Goal: Information Seeking & Learning: Learn about a topic

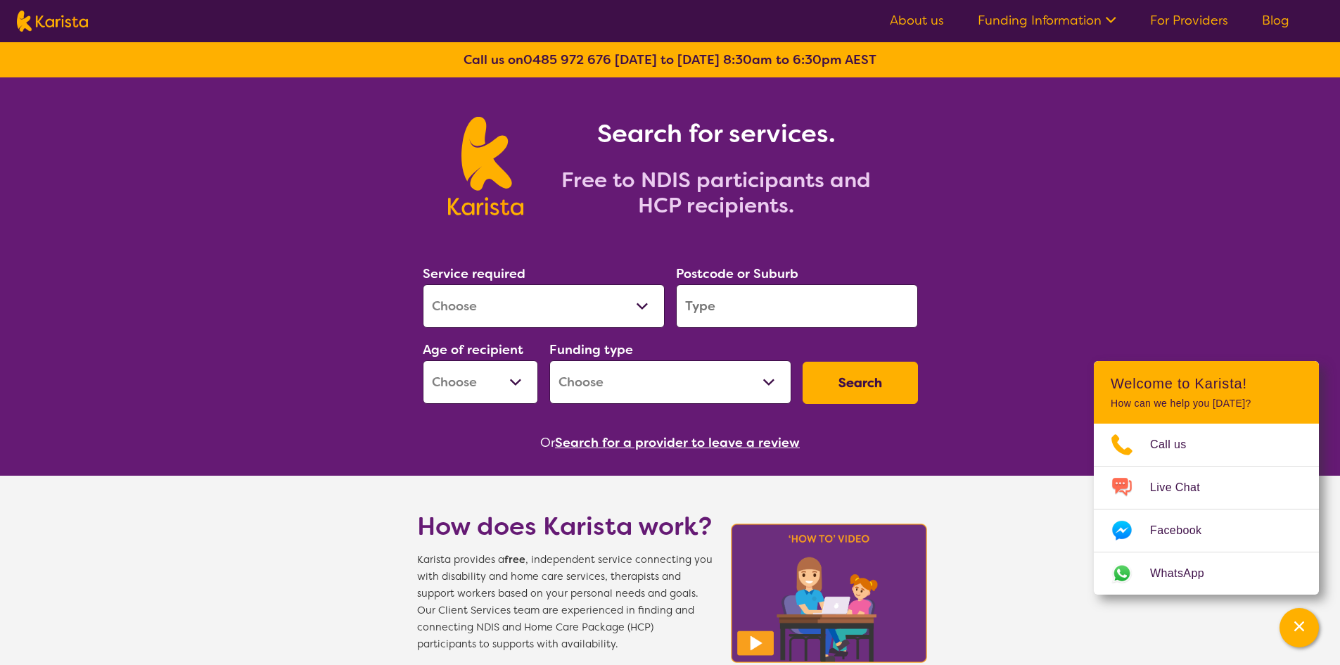
drag, startPoint x: 1024, startPoint y: 224, endPoint x: 1031, endPoint y: 206, distance: 18.7
click at [1103, 17] on icon at bounding box center [1109, 18] width 15 height 15
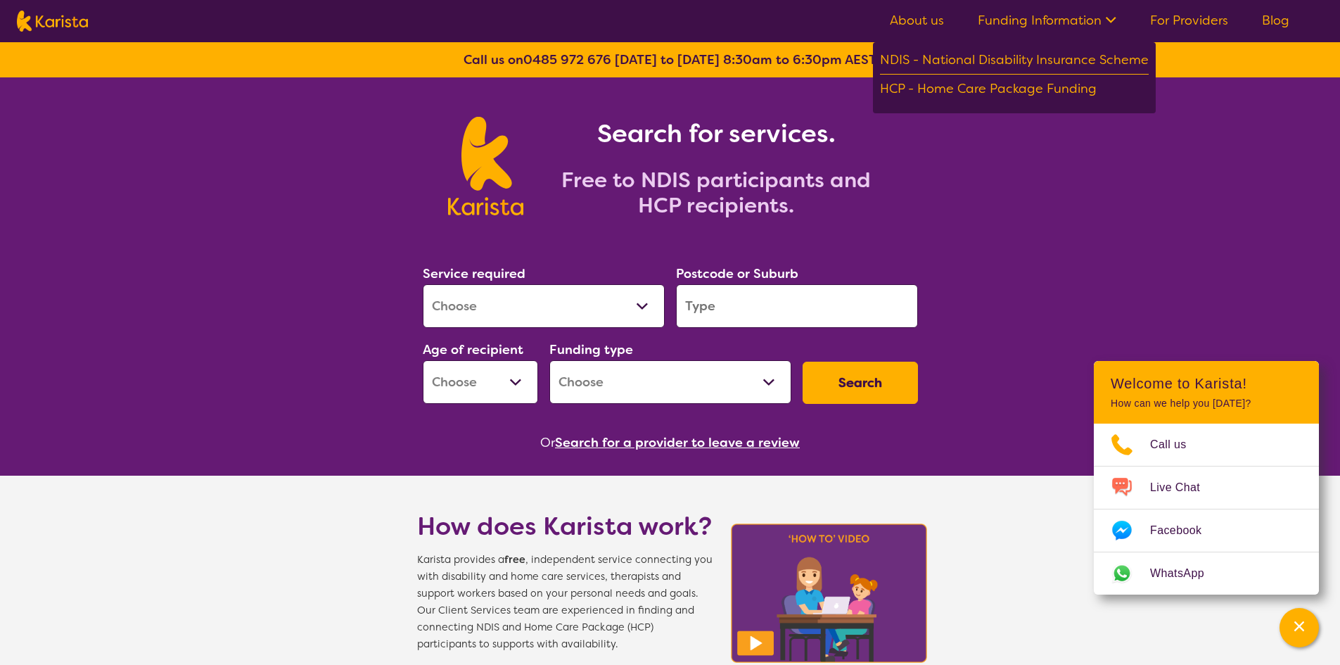
click at [929, 17] on link "About us" at bounding box center [917, 20] width 54 height 17
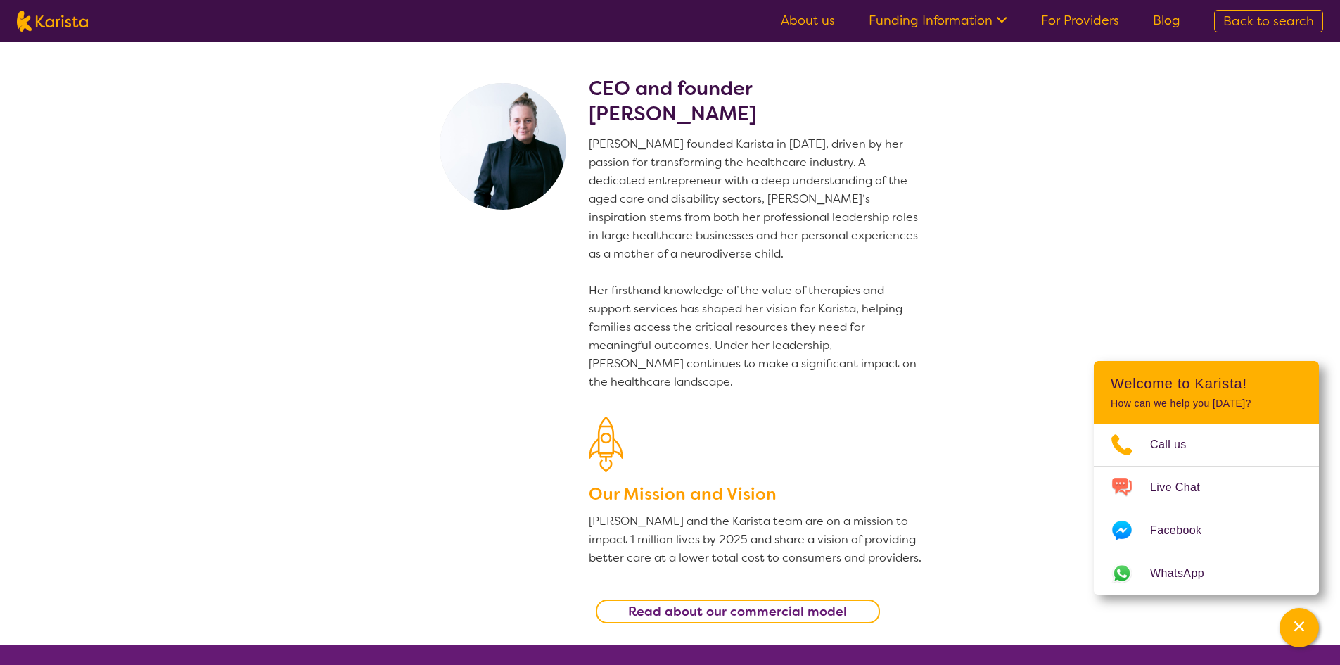
drag, startPoint x: 592, startPoint y: 110, endPoint x: 780, endPoint y: 106, distance: 187.9
click at [780, 106] on h2 "CEO and founder Danielle Bodinnar" at bounding box center [756, 101] width 335 height 51
copy h2 "Danielle Bodinnar"
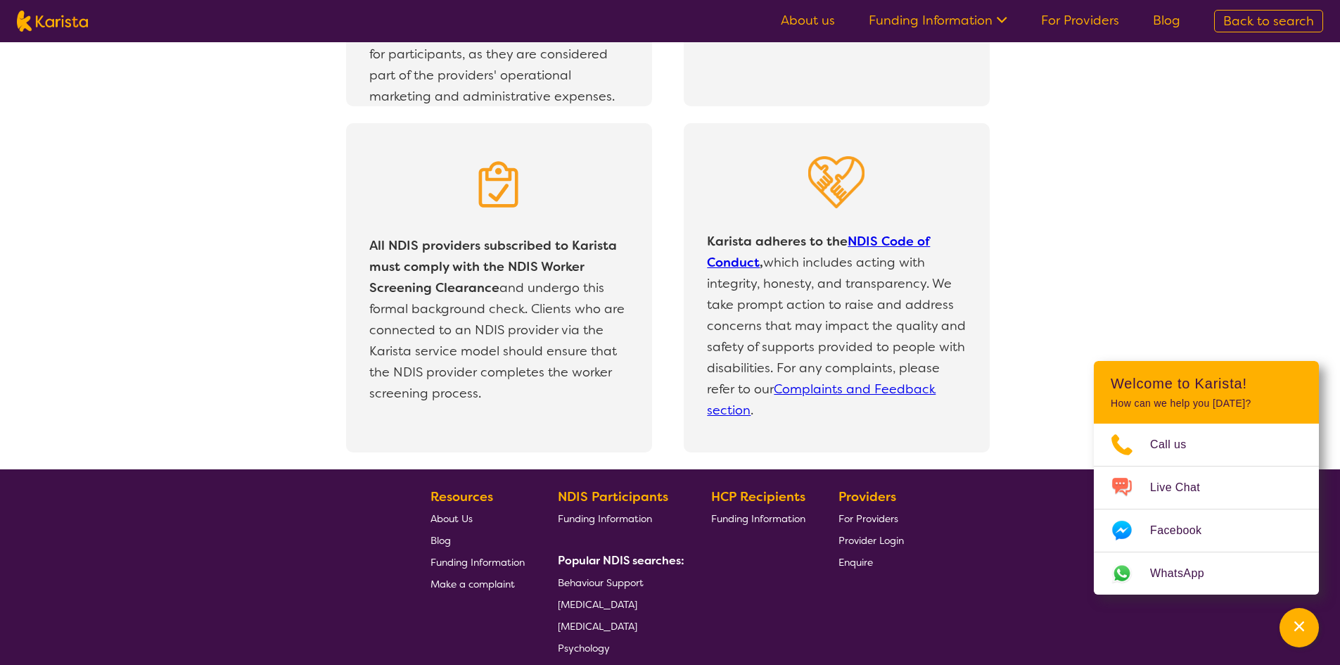
scroll to position [2980, 0]
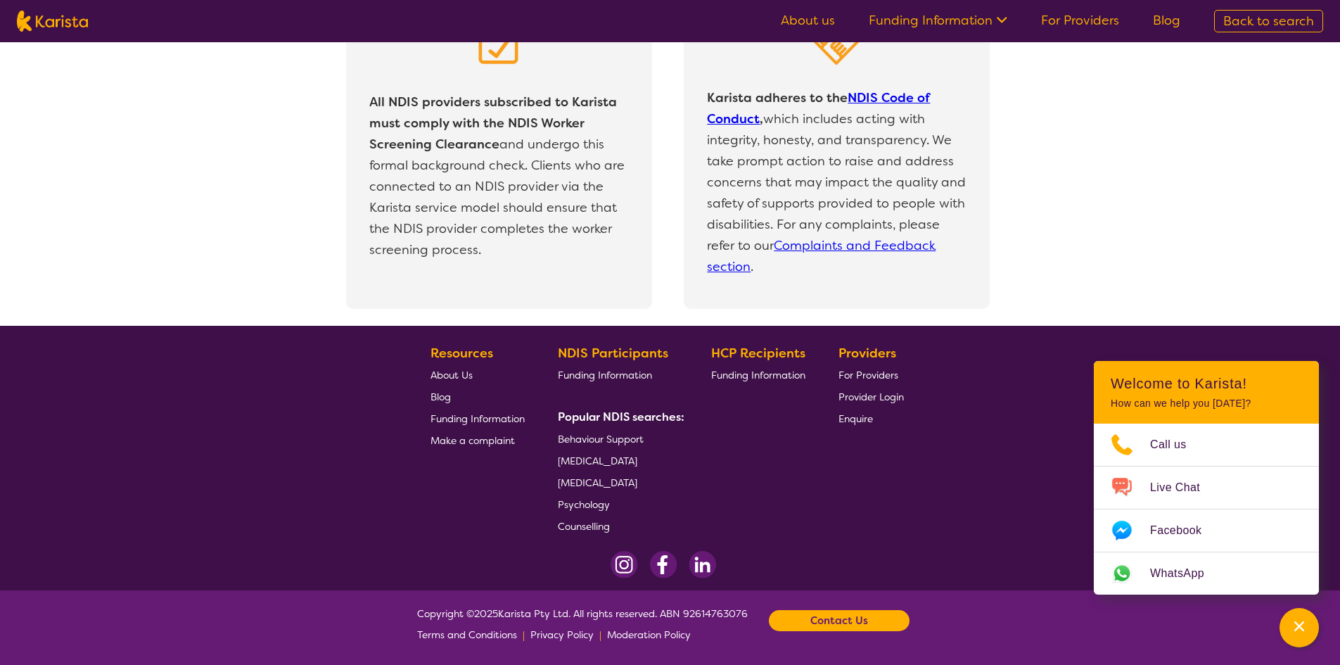
click at [858, 377] on span "For Providers" at bounding box center [869, 375] width 60 height 13
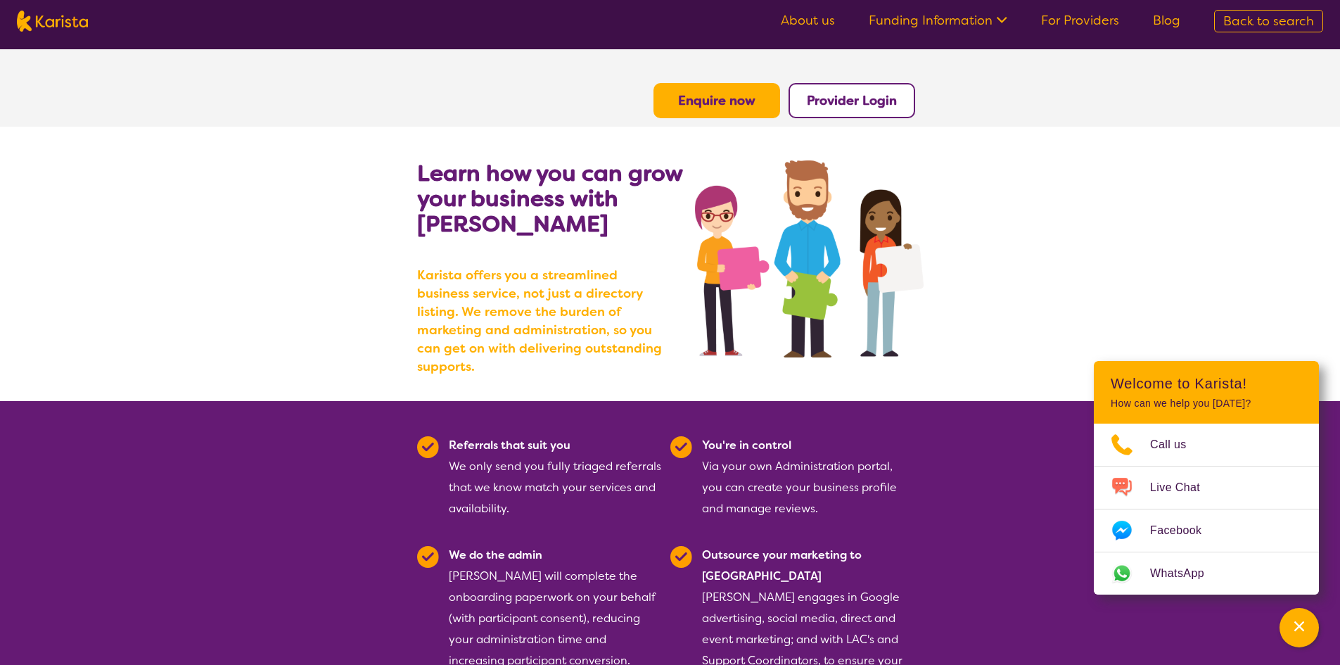
click at [62, 22] on img at bounding box center [52, 21] width 71 height 21
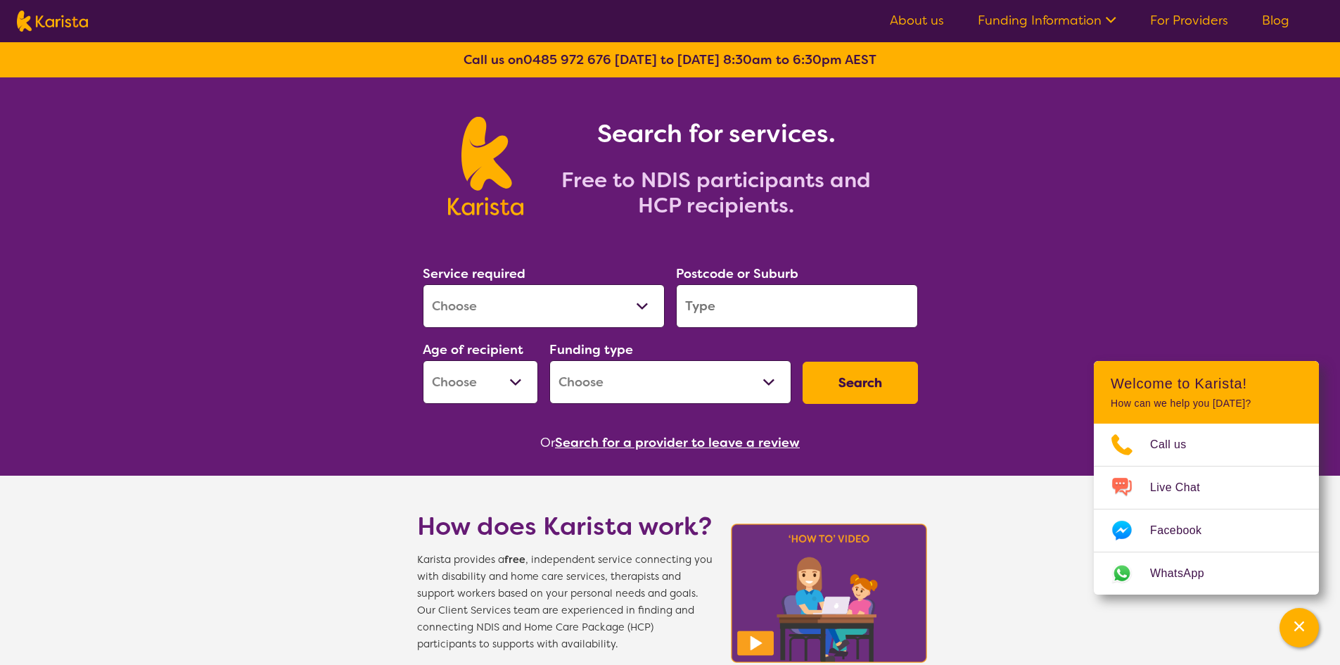
drag, startPoint x: 549, startPoint y: 285, endPoint x: 552, endPoint y: 295, distance: 10.2
click at [549, 288] on select "Allied Health Assistant Assessment ([MEDICAL_DATA] or [MEDICAL_DATA]) Behaviour…" at bounding box center [544, 306] width 242 height 44
select select "[MEDICAL_DATA]"
click at [423, 284] on select "Allied Health Assistant Assessment ([MEDICAL_DATA] or [MEDICAL_DATA]) Behaviour…" at bounding box center [544, 306] width 242 height 44
click at [720, 314] on input "search" at bounding box center [797, 306] width 242 height 44
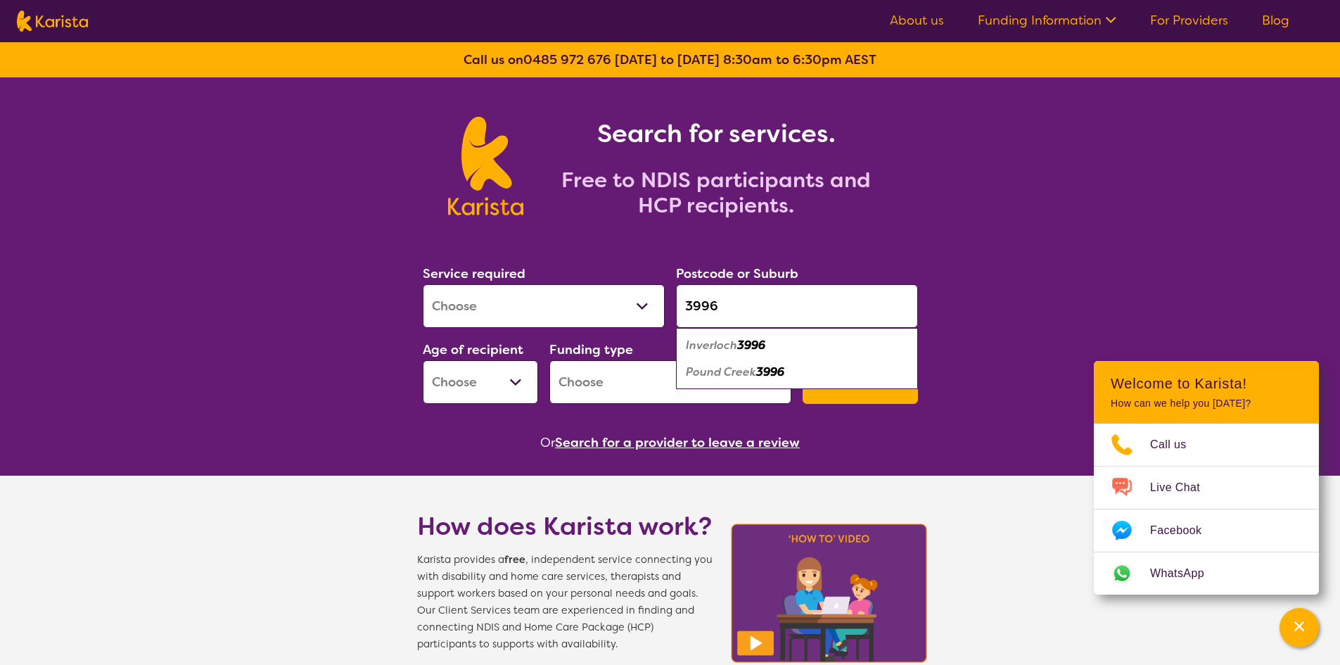
type input "3996"
click at [709, 341] on em "Inverloch" at bounding box center [711, 345] width 51 height 15
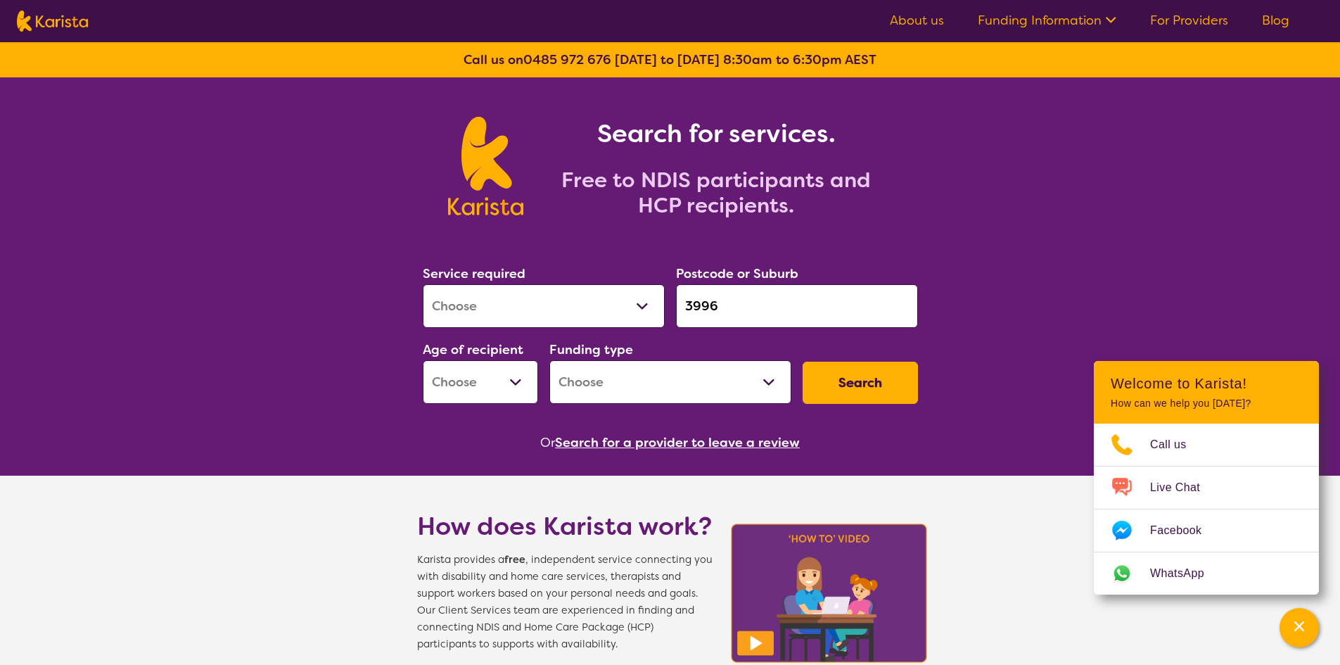
click at [755, 401] on select "Home Care Package (HCP) National Disability Insurance Scheme (NDIS) I don't know" at bounding box center [670, 382] width 242 height 44
select select "NDIS"
click at [549, 360] on select "Home Care Package (HCP) National Disability Insurance Scheme (NDIS) I don't know" at bounding box center [670, 382] width 242 height 44
click at [868, 384] on button "Search" at bounding box center [860, 383] width 115 height 42
click at [490, 388] on select "Early Childhood - 0 to 9 Child - 10 to 11 Adolescent - 12 to 17 Adult - 18 to 6…" at bounding box center [480, 382] width 115 height 44
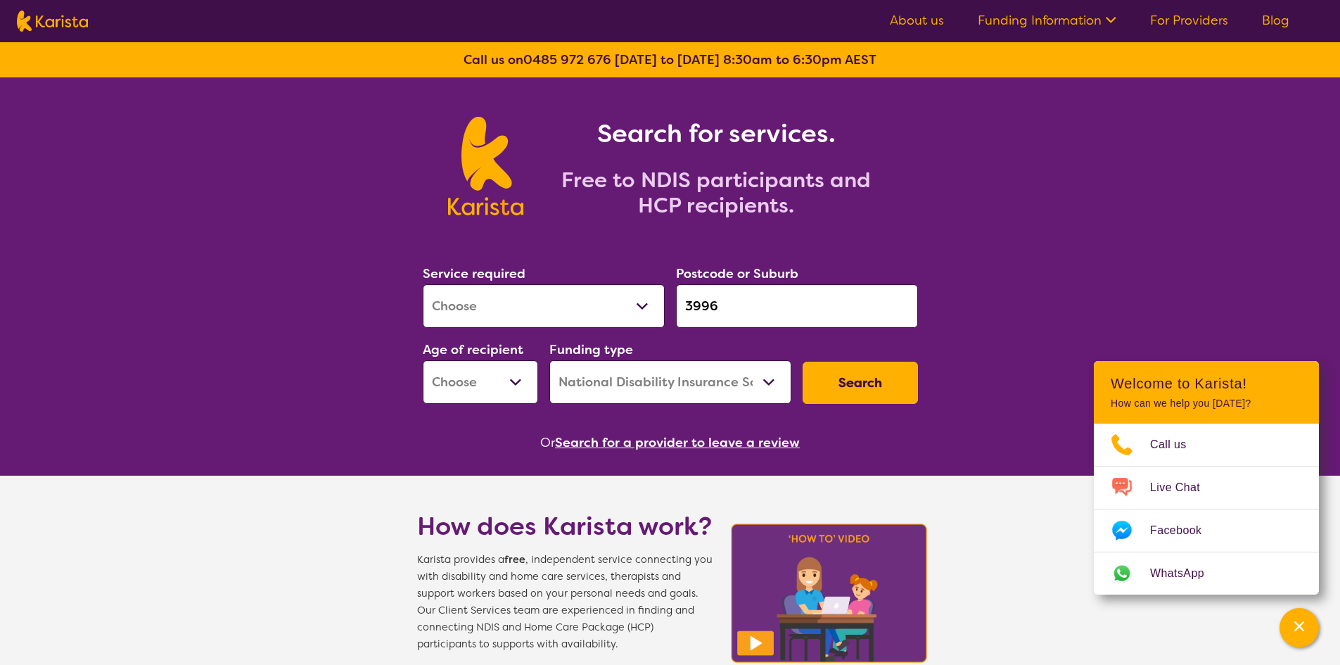
select select "AD"
click at [423, 360] on select "Early Childhood - 0 to 9 Child - 10 to 11 Adolescent - 12 to 17 Adult - 18 to 6…" at bounding box center [480, 382] width 115 height 44
click at [884, 389] on button "Search" at bounding box center [860, 383] width 115 height 42
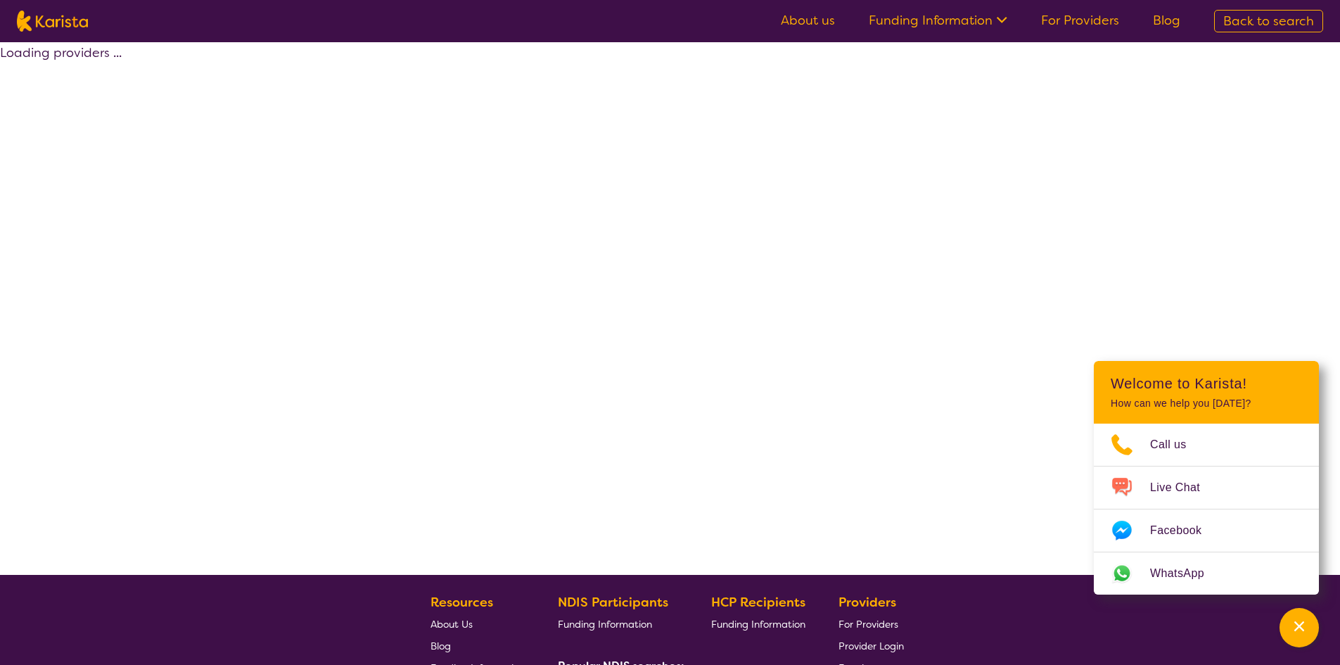
select select "by_score"
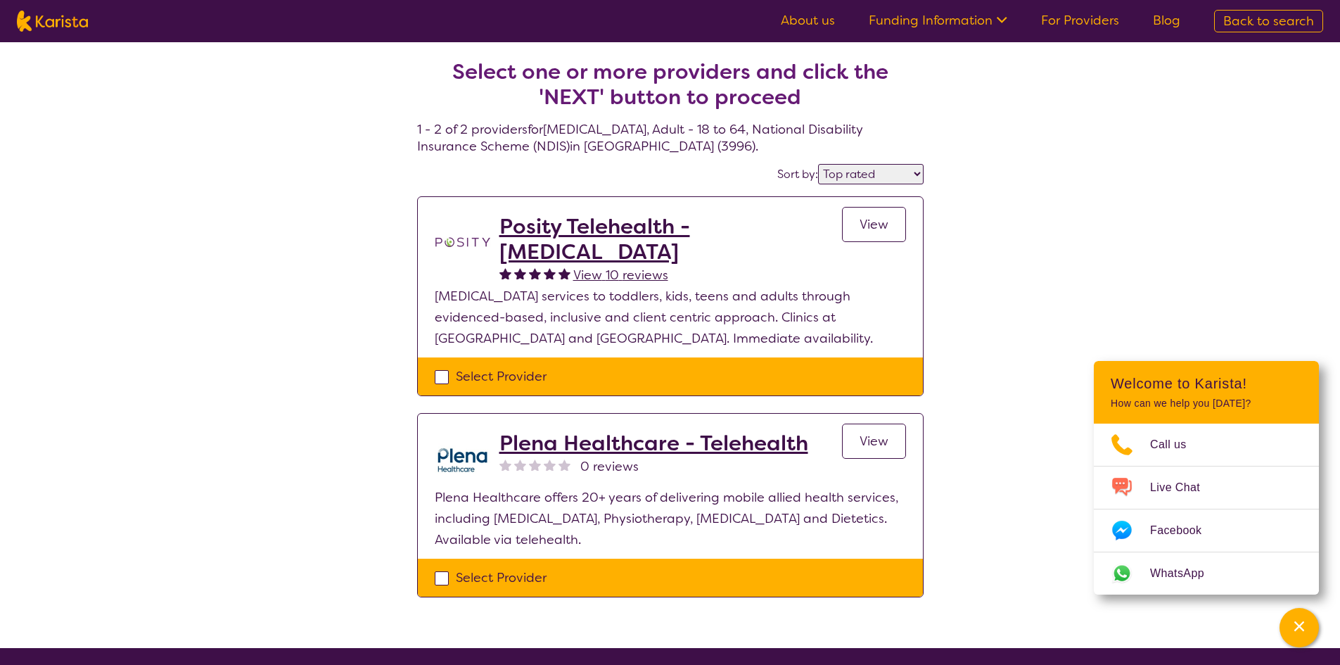
click at [730, 229] on h2 "Posity Telehealth - [MEDICAL_DATA]" at bounding box center [670, 239] width 343 height 51
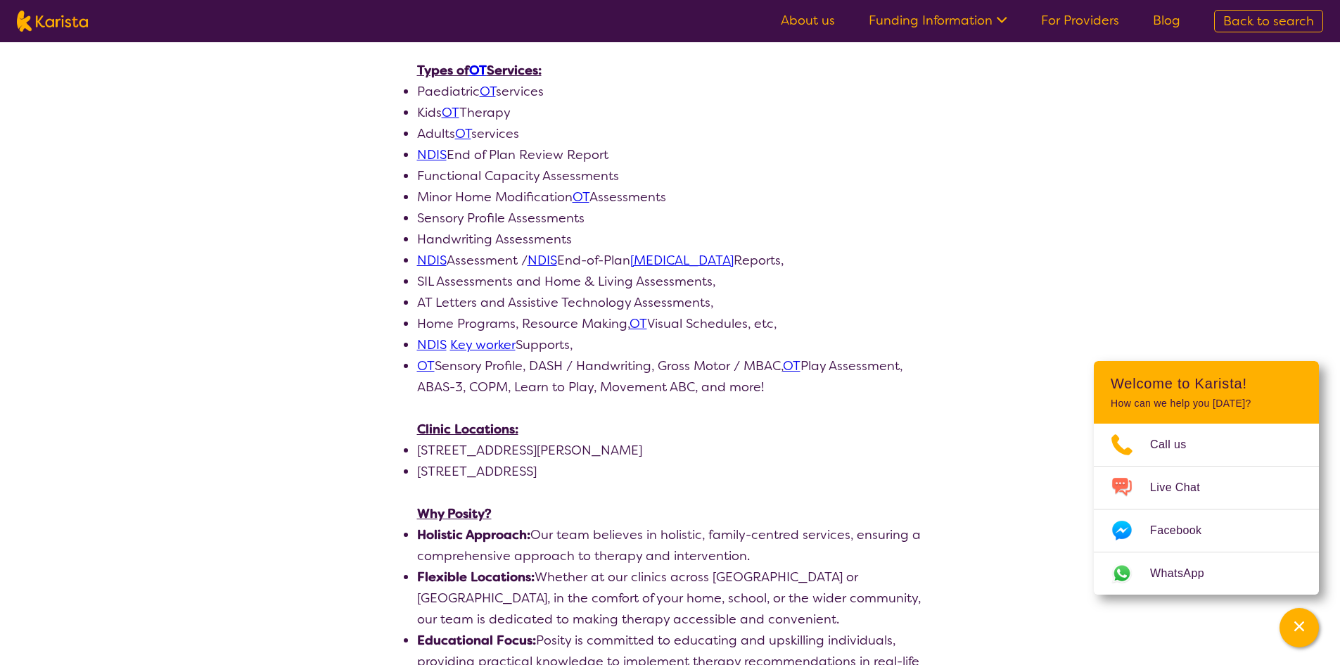
scroll to position [774, 0]
